Goal: Transaction & Acquisition: Subscribe to service/newsletter

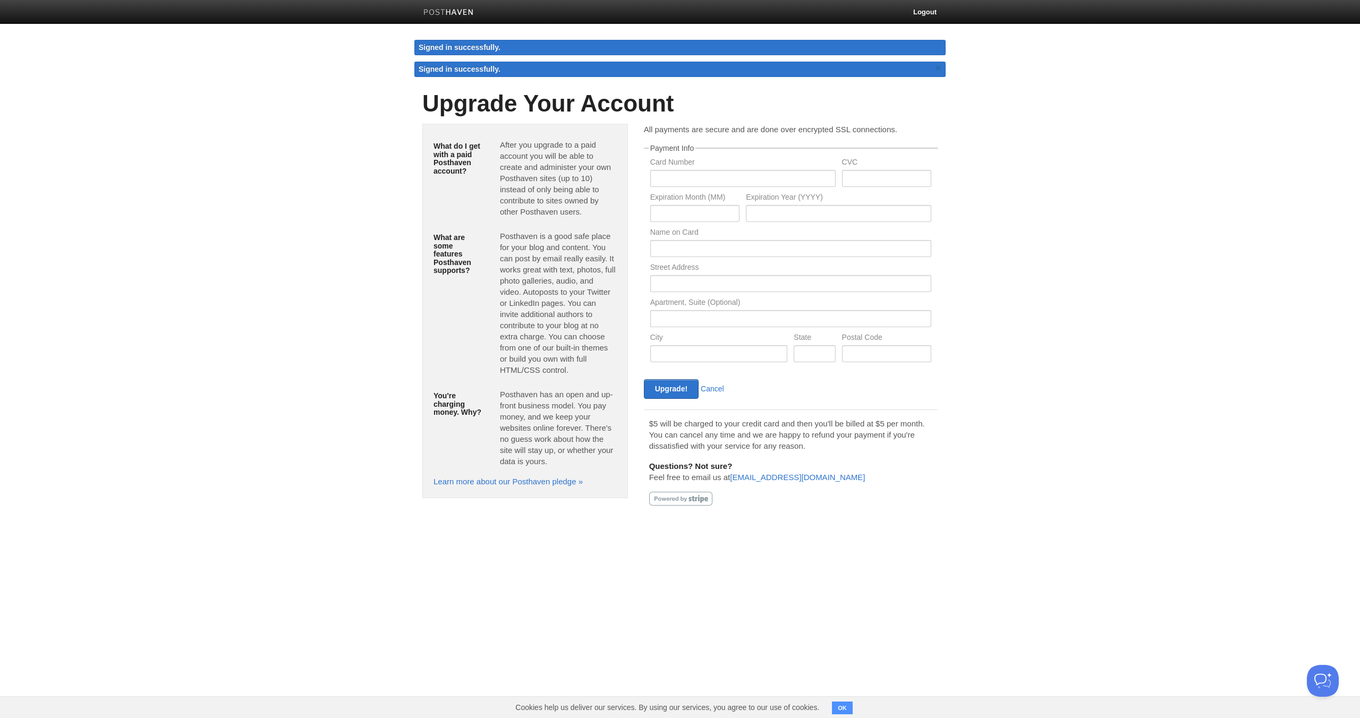
click at [713, 394] on div "Upgrade! Cancel" at bounding box center [716, 389] width 150 height 20
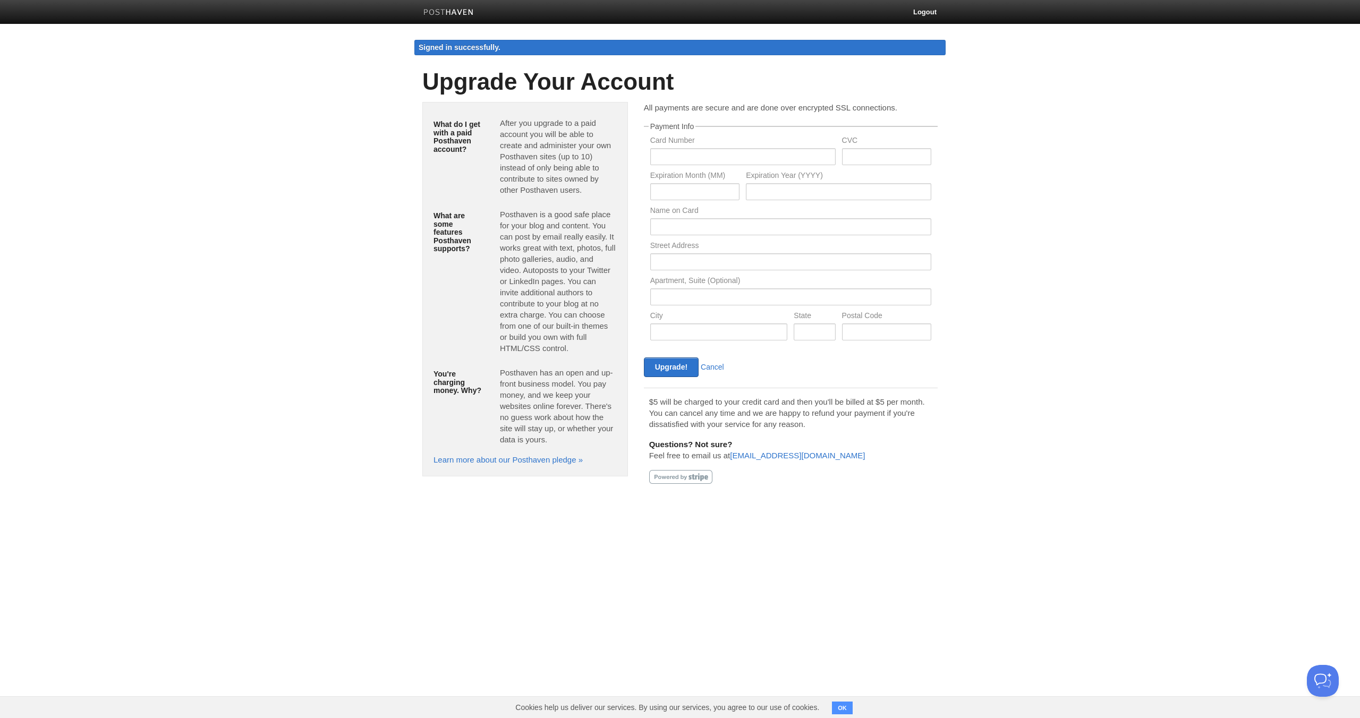
click at [848, 710] on button "OK" at bounding box center [842, 708] width 21 height 13
